Goal: Task Accomplishment & Management: Manage account settings

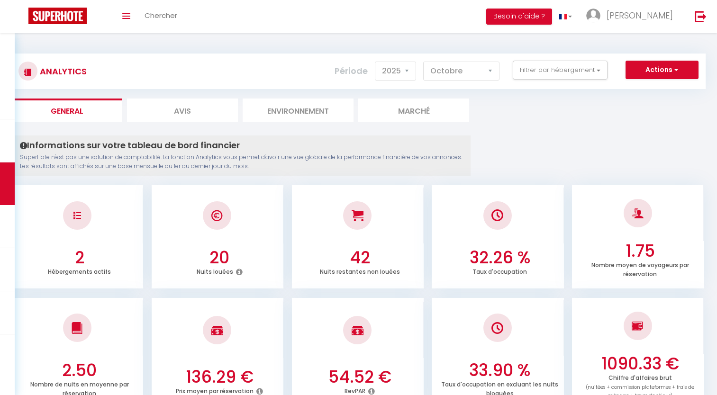
select select "2025"
select select "10"
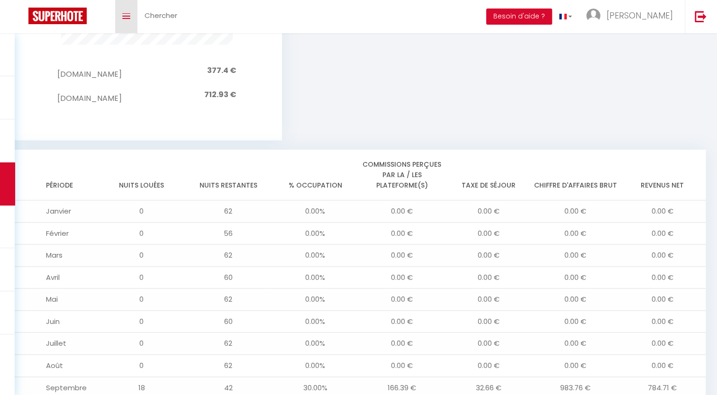
scroll to position [1088, 0]
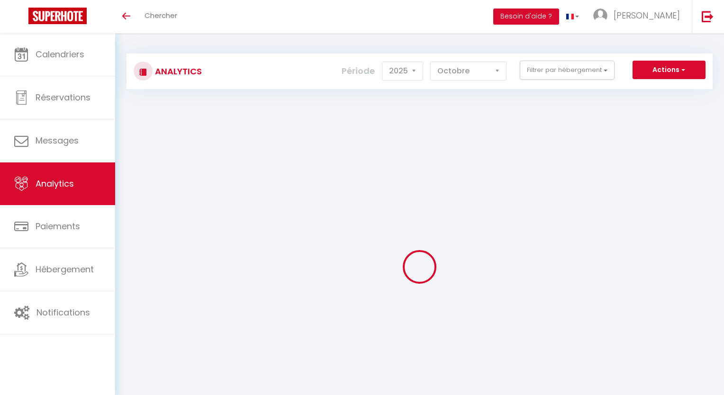
select select "2025"
select select "10"
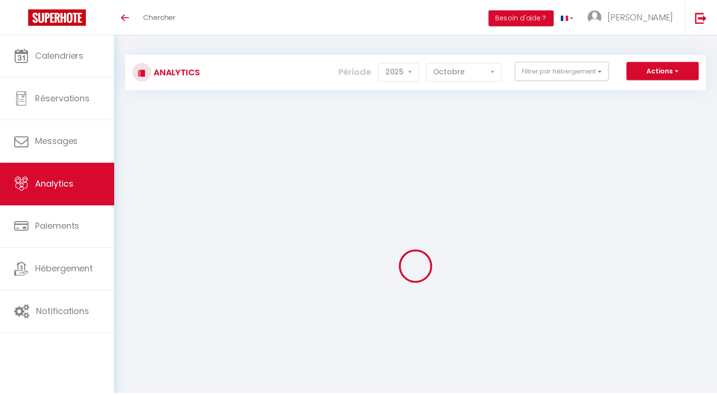
scroll to position [1020, 0]
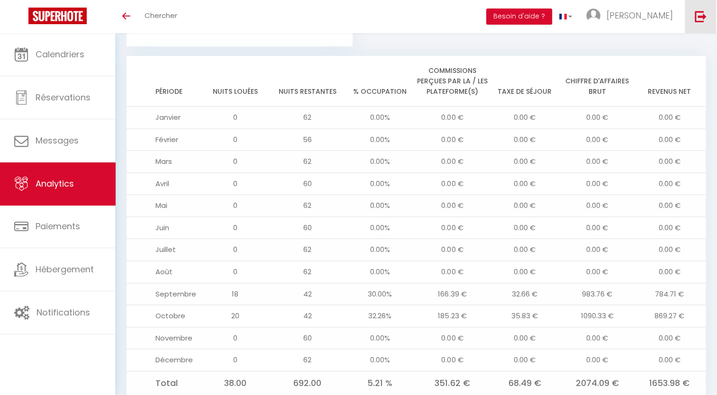
click at [693, 14] on link at bounding box center [700, 16] width 31 height 33
